Goal: Navigation & Orientation: Find specific page/section

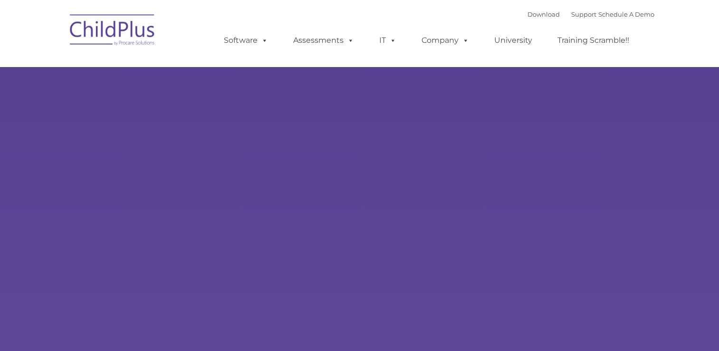
type input ""
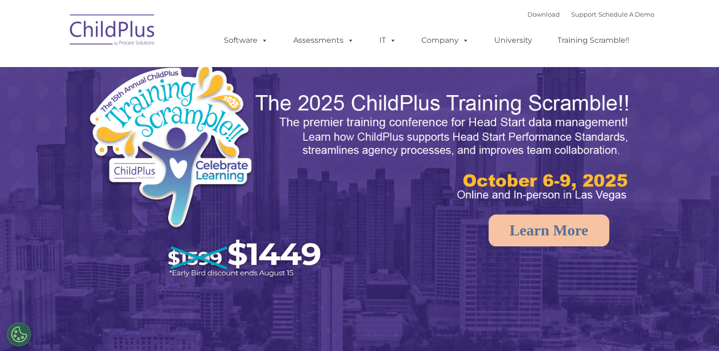
select select "MEDIUM"
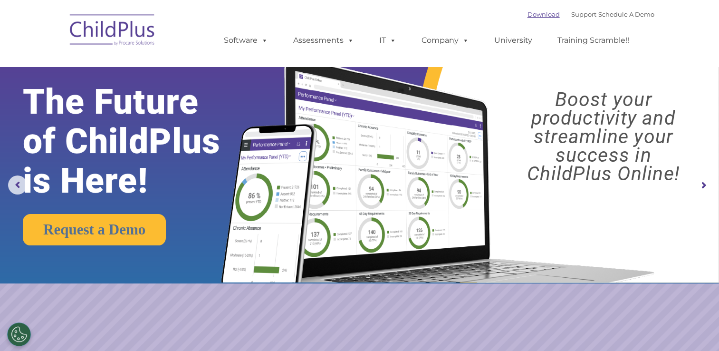
click at [531, 16] on link "Download" at bounding box center [544, 14] width 32 height 8
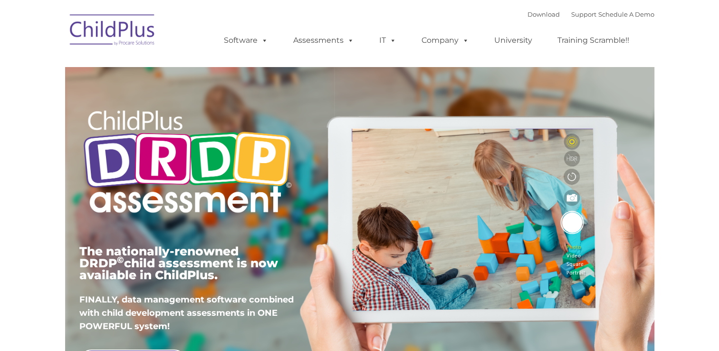
type input ""
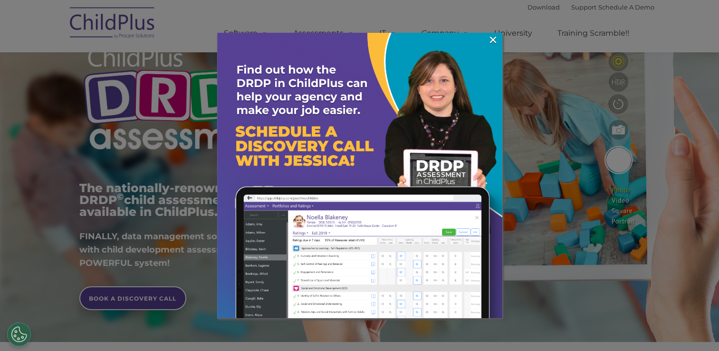
scroll to position [76, 0]
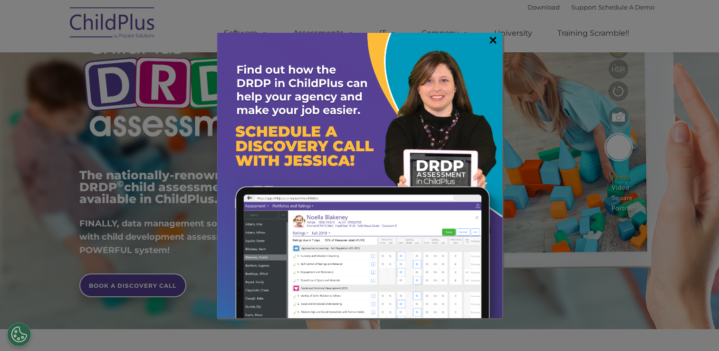
click at [492, 42] on link "×" at bounding box center [493, 40] width 11 height 10
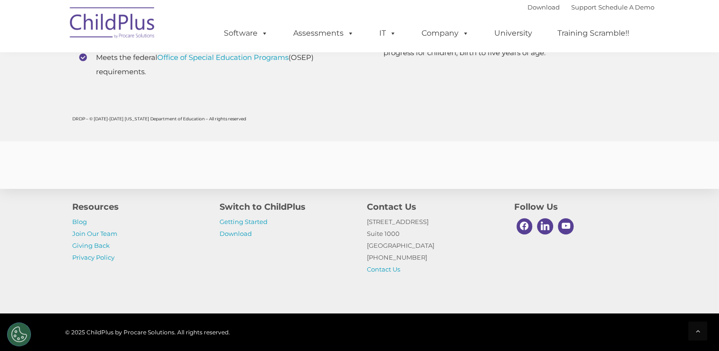
scroll to position [3741, 0]
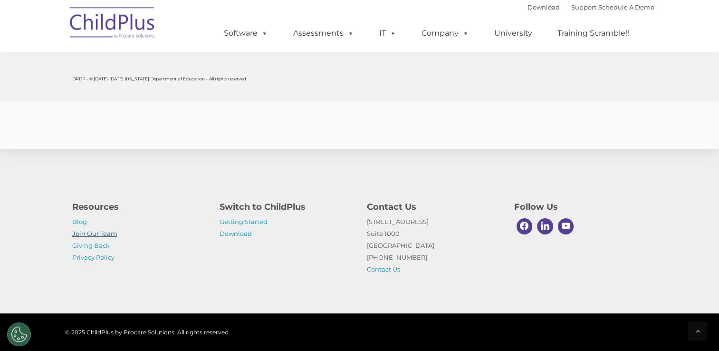
click at [91, 235] on link "Join Our Team" at bounding box center [94, 234] width 45 height 8
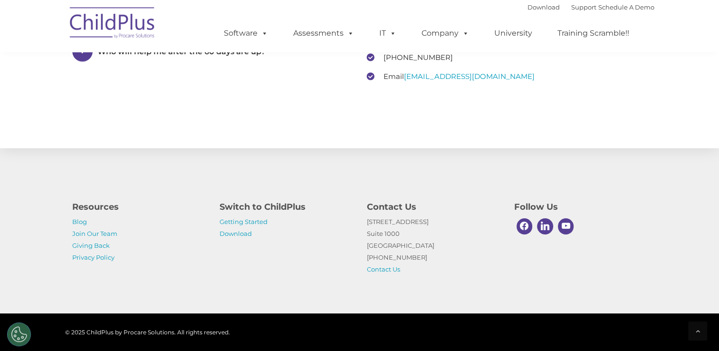
scroll to position [1482, 0]
